Goal: Task Accomplishment & Management: Use online tool/utility

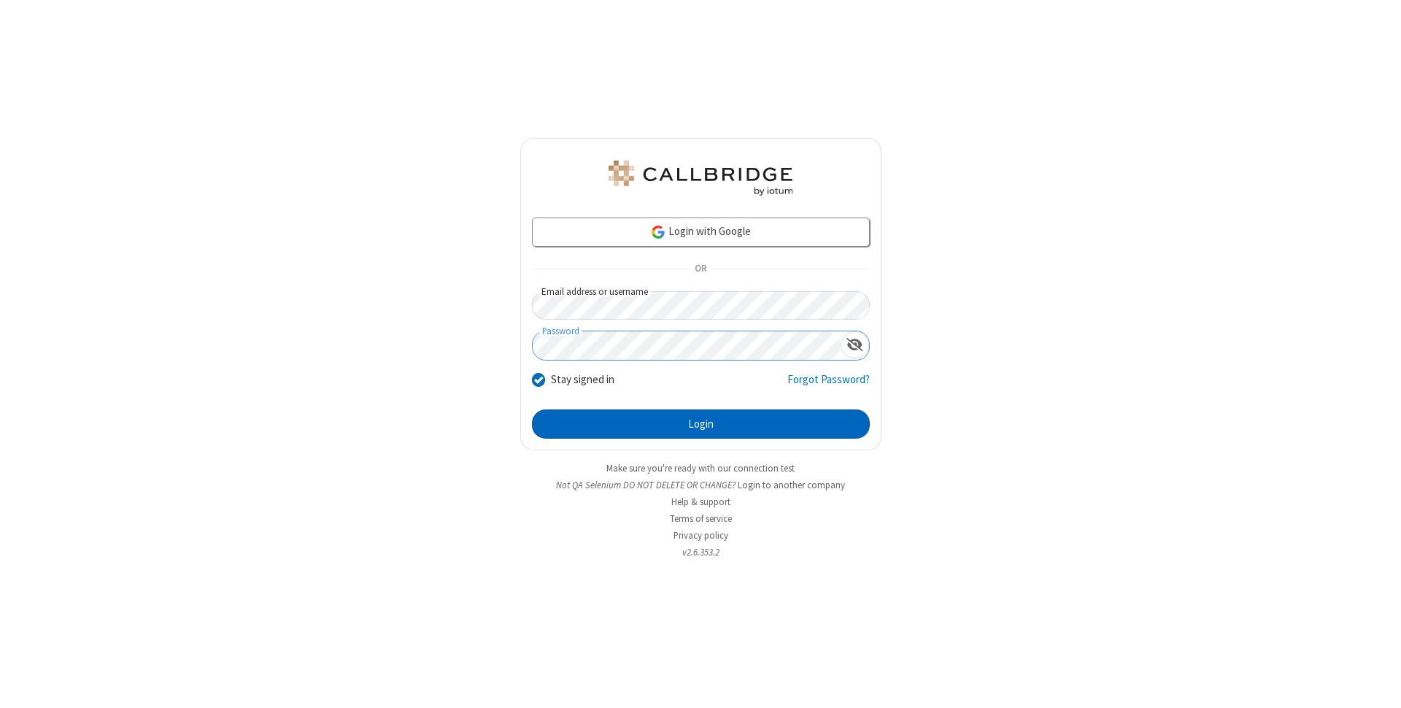
click at [700, 424] on button "Login" at bounding box center [701, 423] width 338 height 29
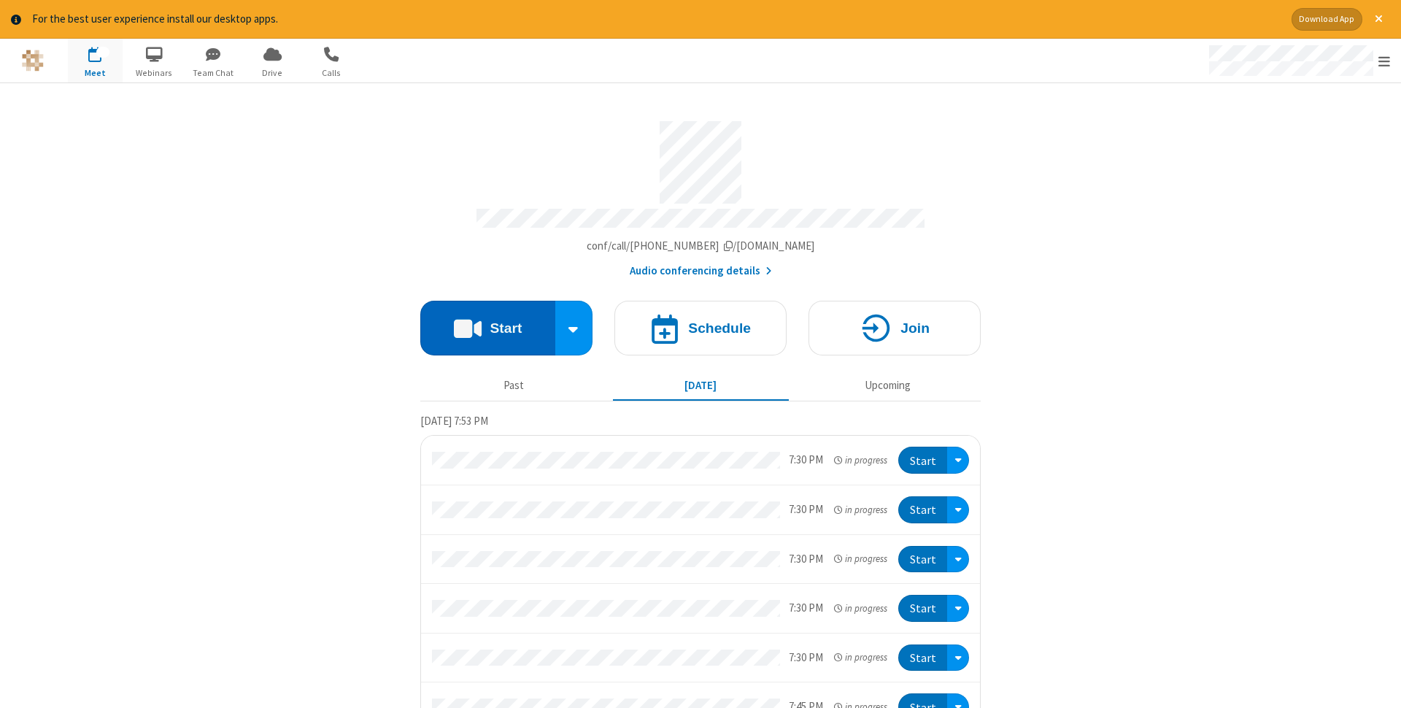
click at [487, 323] on button "Start" at bounding box center [487, 328] width 135 height 55
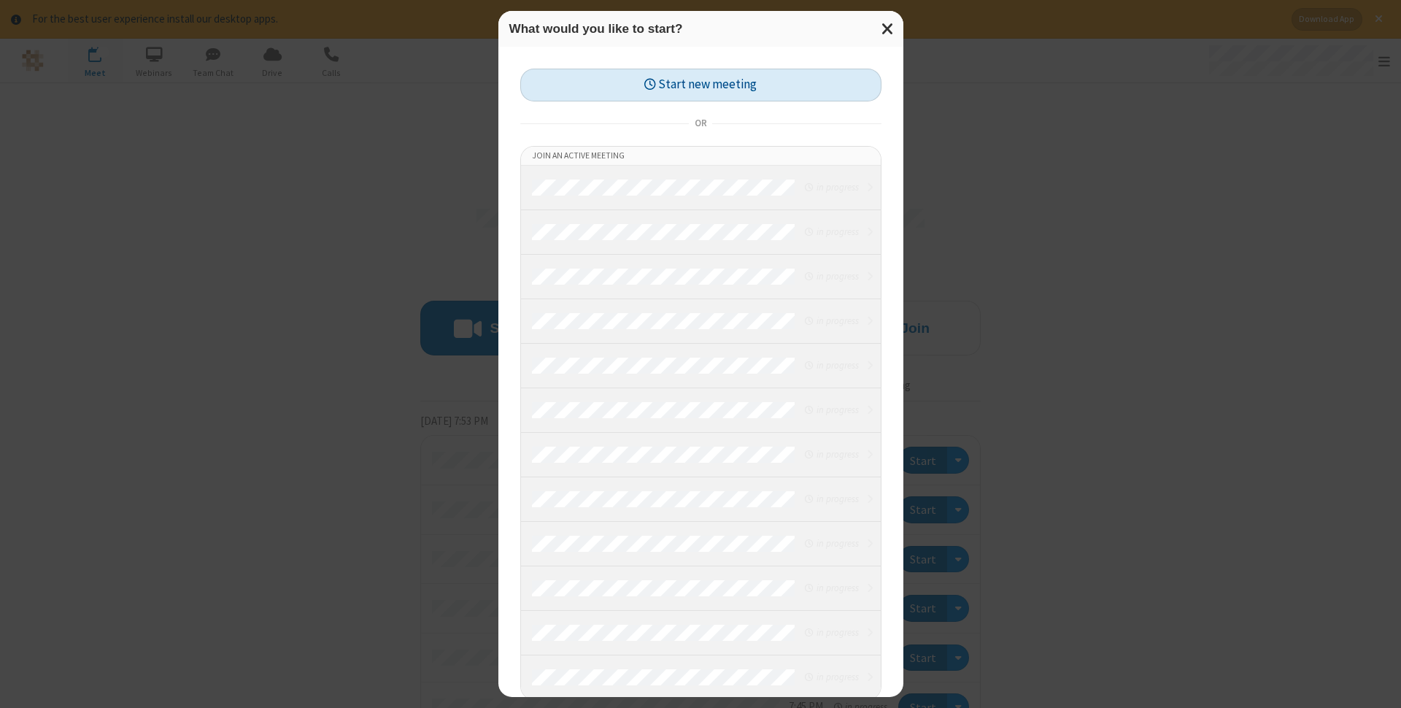
click at [700, 85] on button "Start new meeting" at bounding box center [700, 85] width 361 height 33
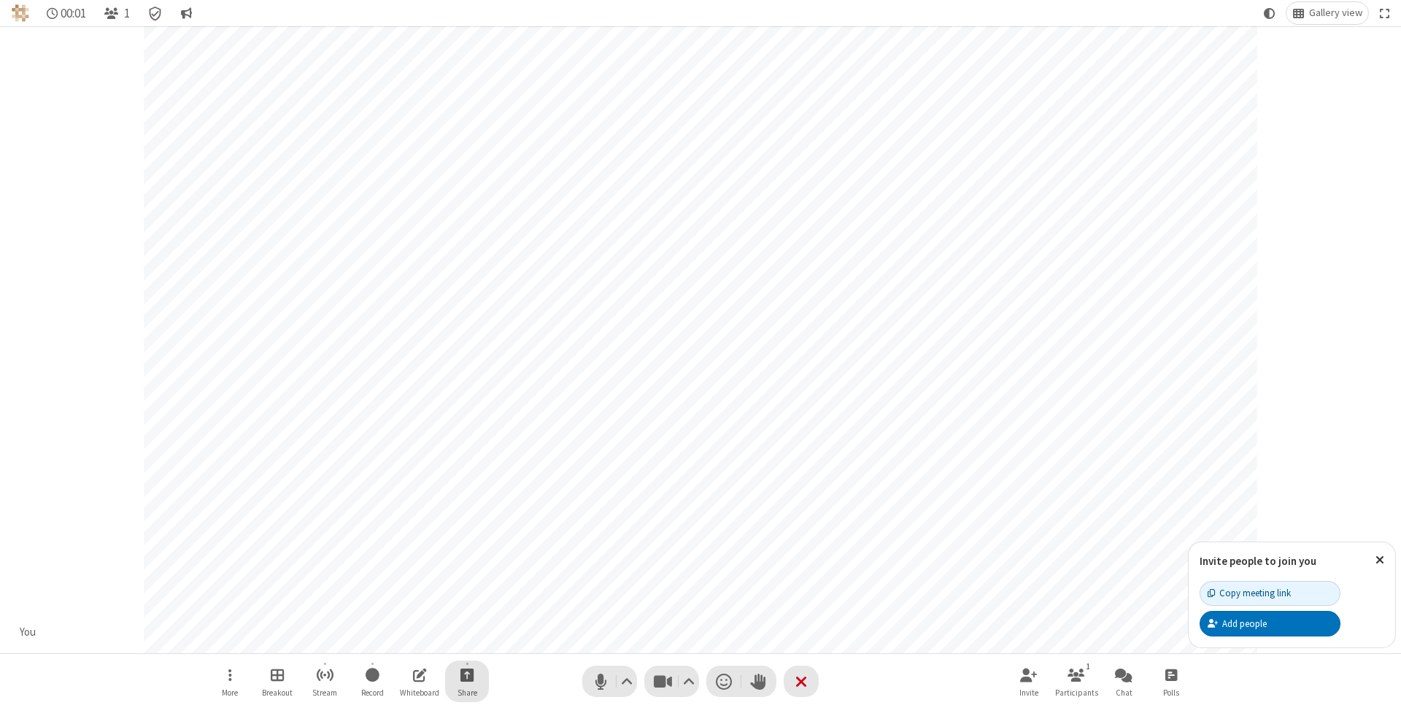
click at [466, 674] on span "Start sharing" at bounding box center [467, 674] width 14 height 18
click at [408, 638] on span "Share my screen" at bounding box center [408, 640] width 17 height 12
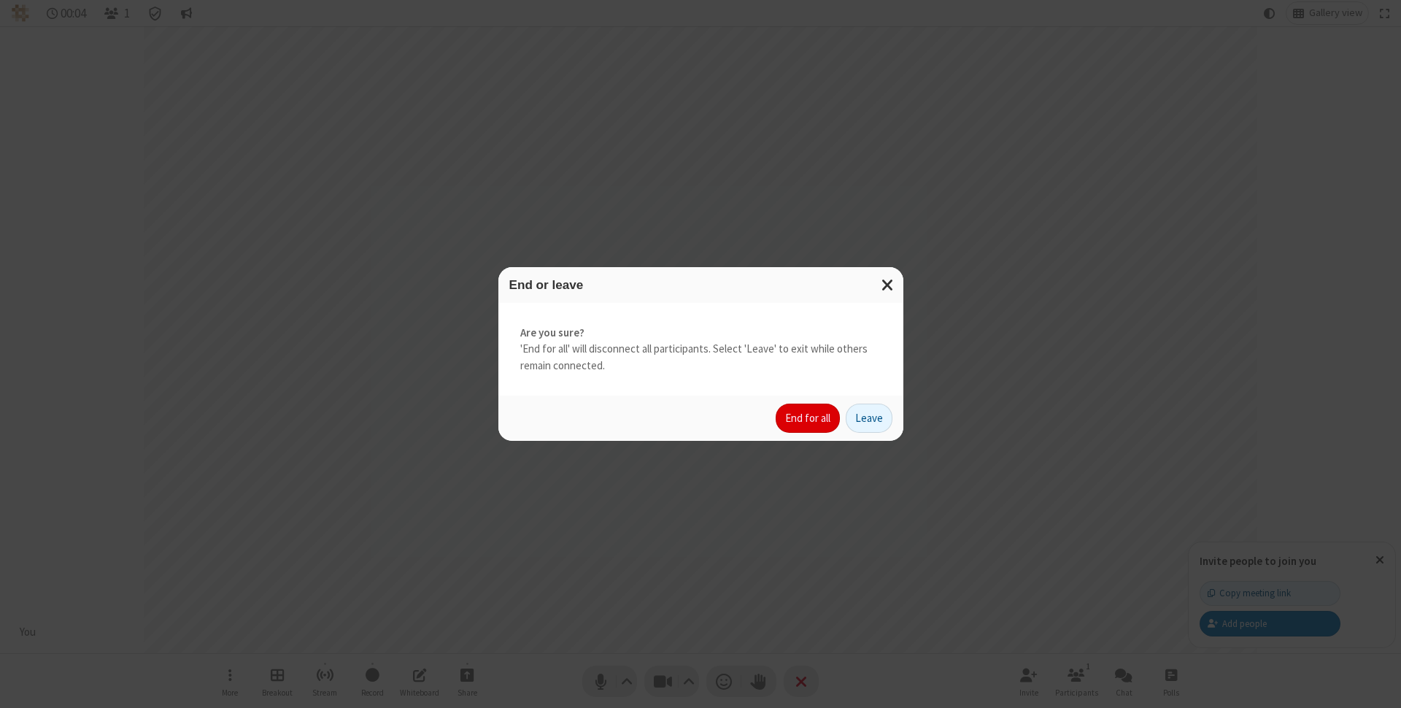
click at [808, 418] on button "End for all" at bounding box center [808, 417] width 64 height 29
